Goal: Information Seeking & Learning: Find specific fact

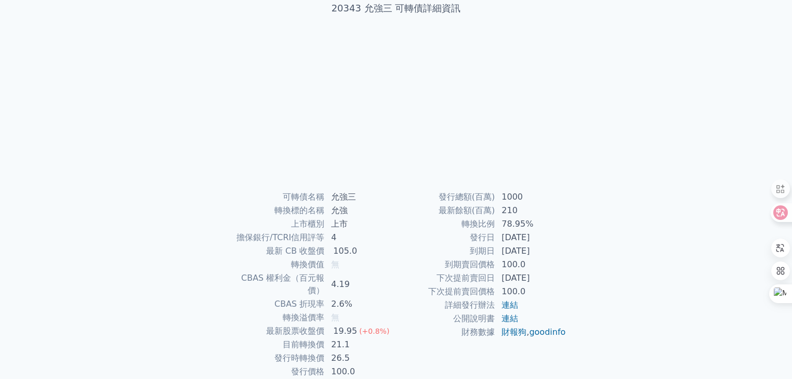
scroll to position [83, 0]
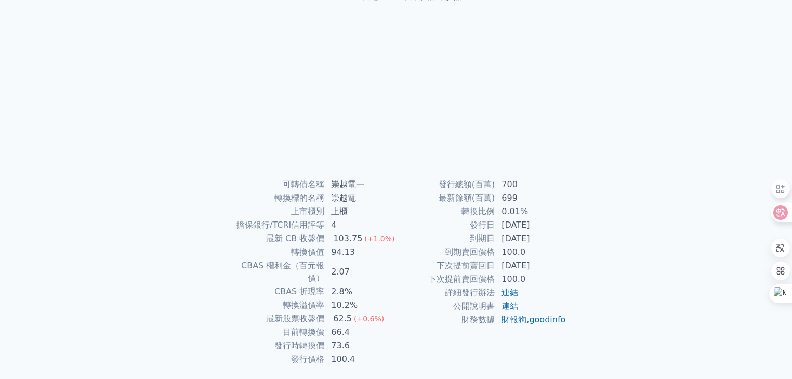
scroll to position [83, 0]
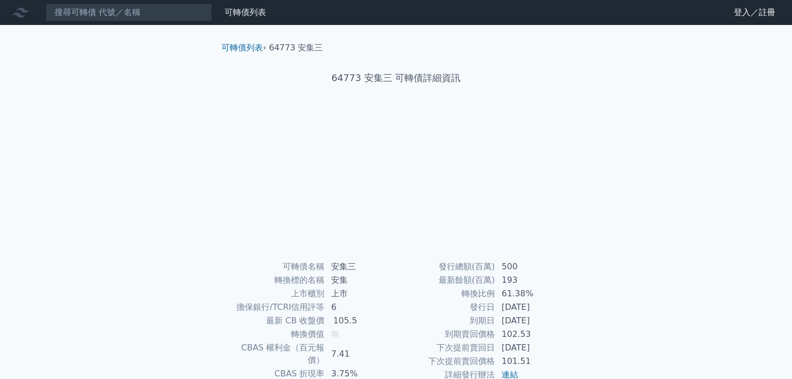
scroll to position [83, 0]
